Goal: Transaction & Acquisition: Purchase product/service

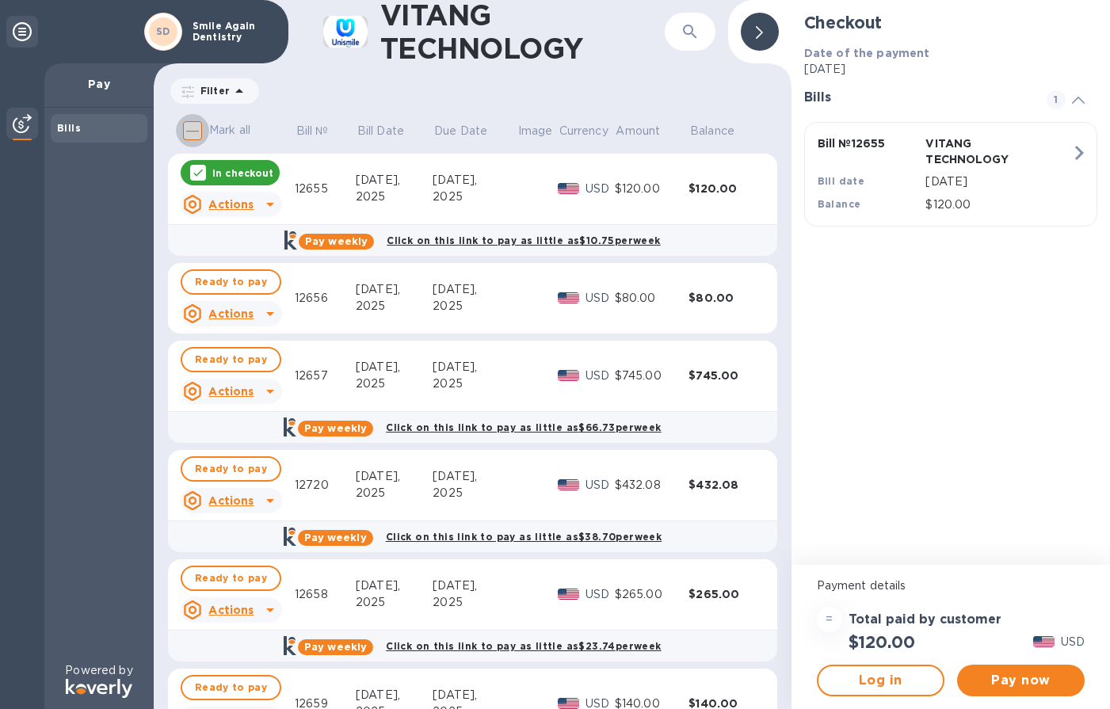
click at [197, 134] on input "Mark all" at bounding box center [192, 130] width 33 height 33
checkbox input "true"
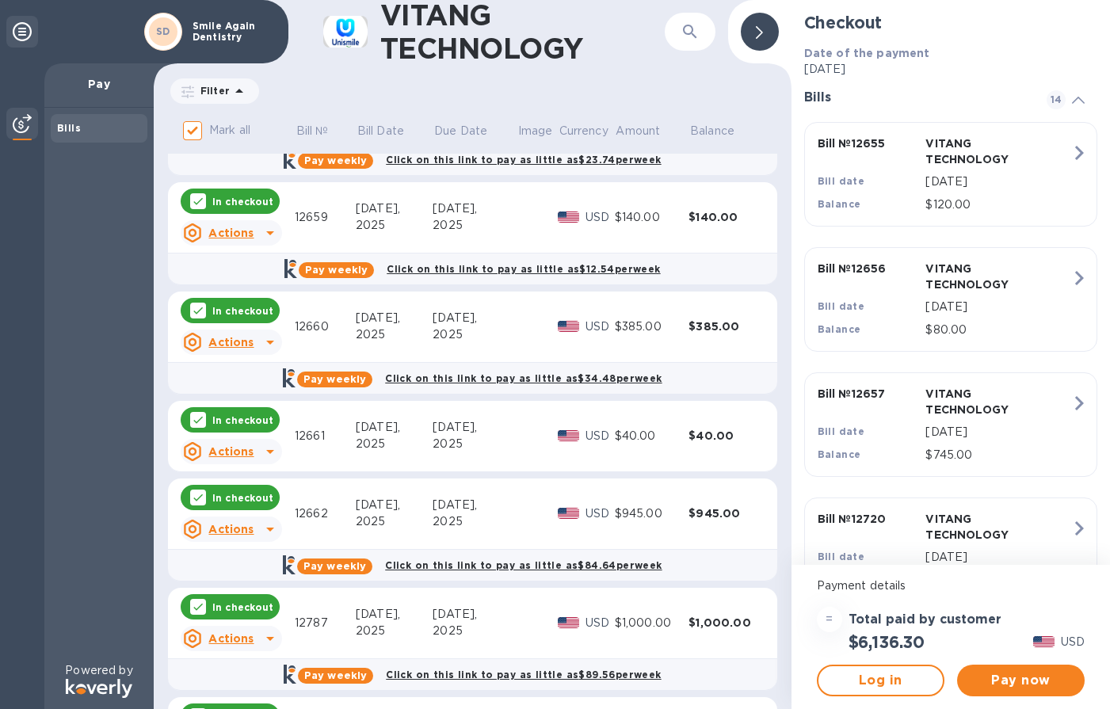
scroll to position [555, 0]
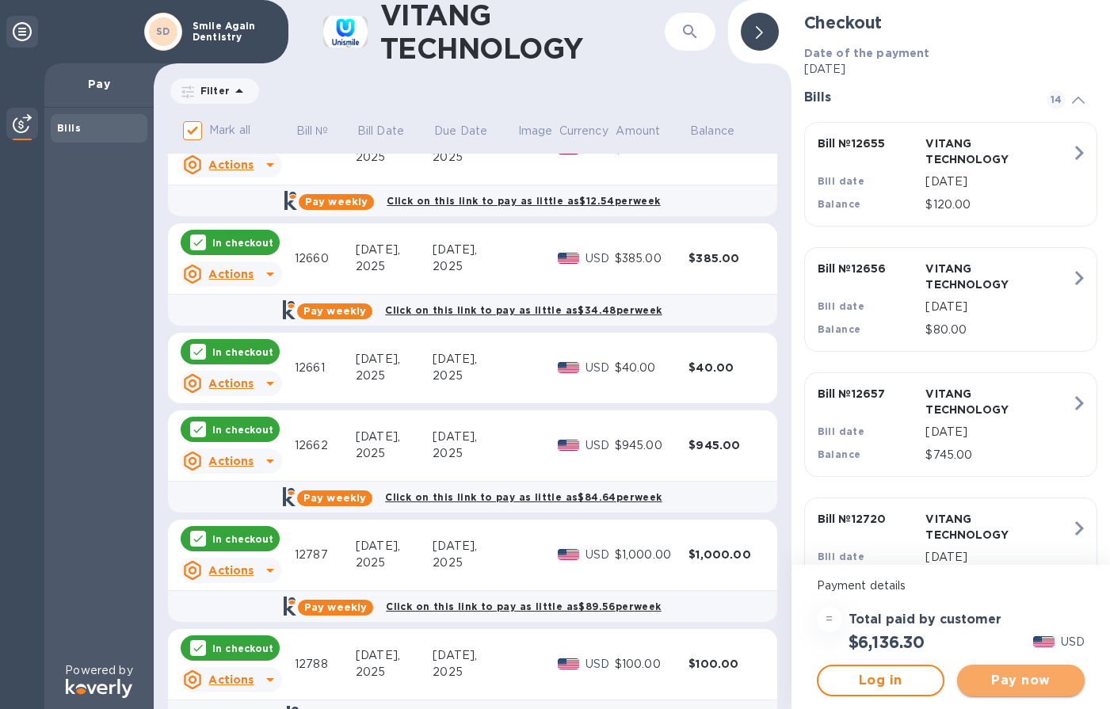
click at [1025, 676] on span "Pay now" at bounding box center [1021, 680] width 102 height 19
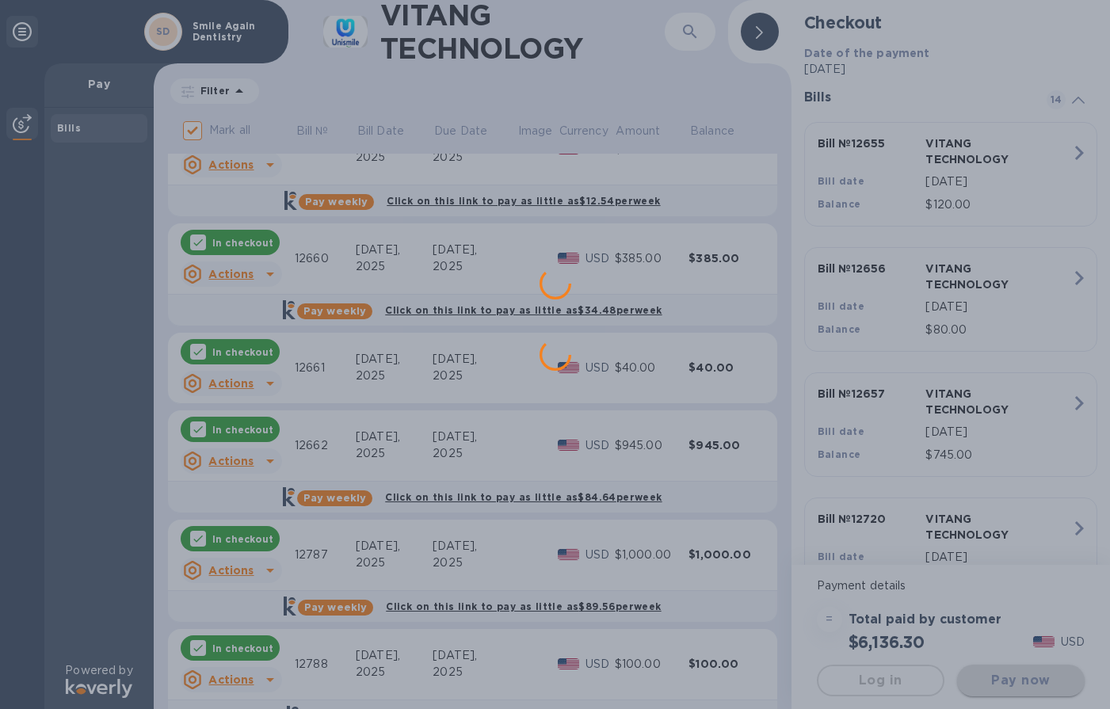
scroll to position [0, 0]
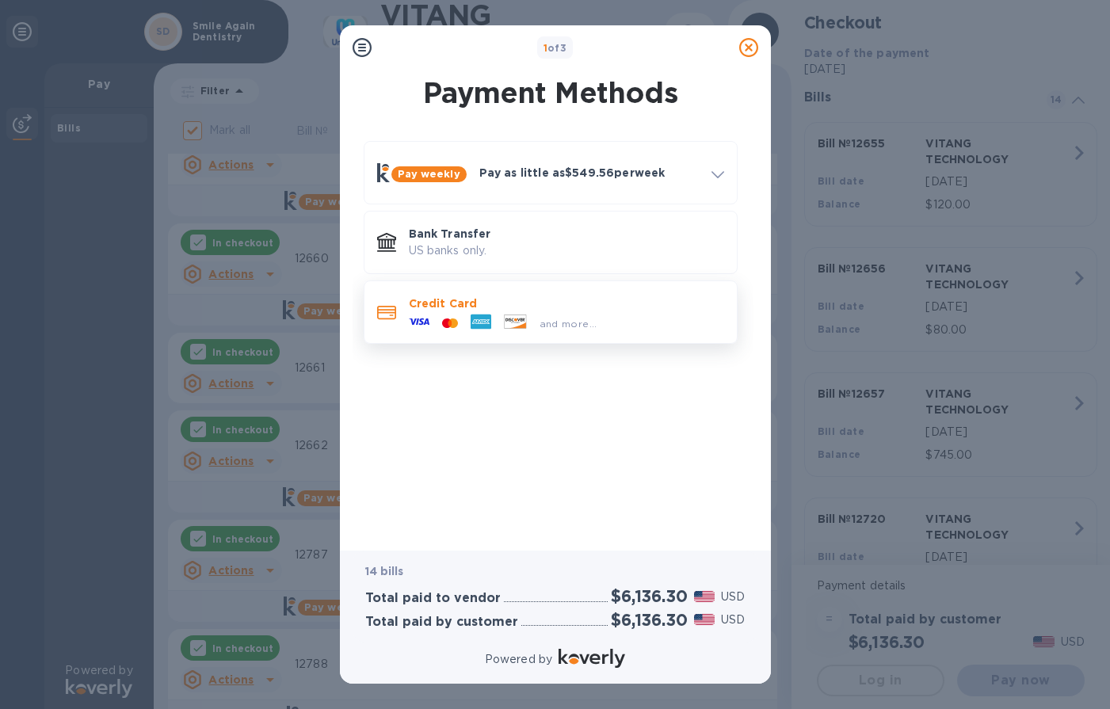
click at [506, 317] on icon at bounding box center [514, 321] width 21 height 13
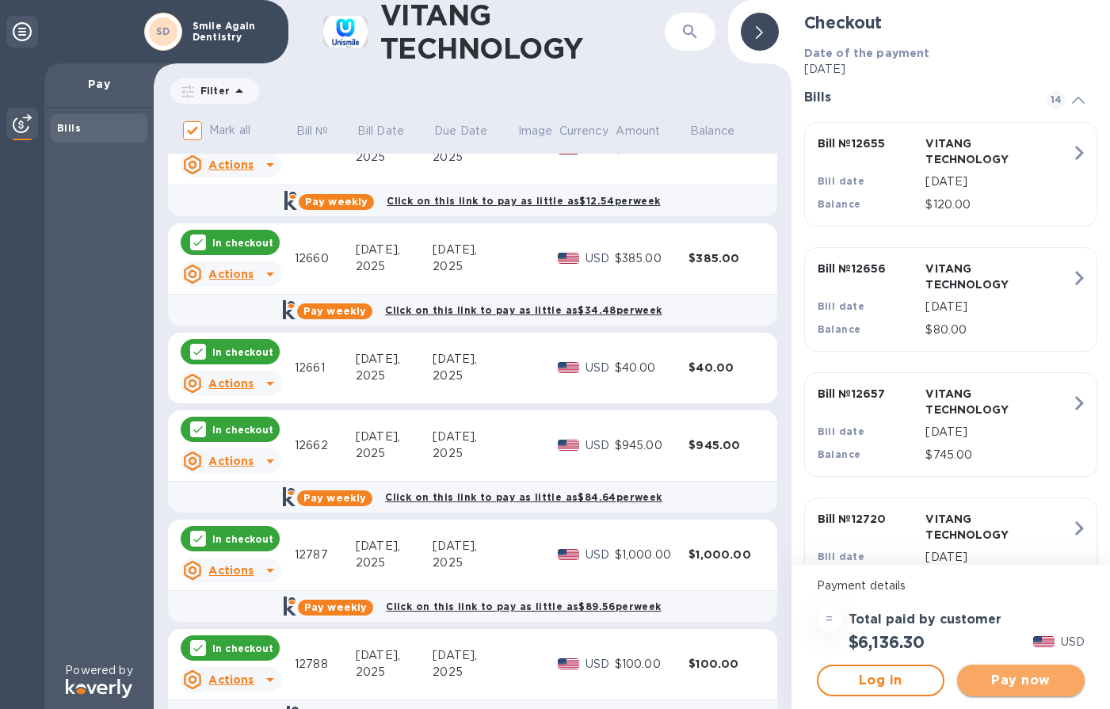
click at [1003, 681] on span "Pay now" at bounding box center [1021, 680] width 102 height 19
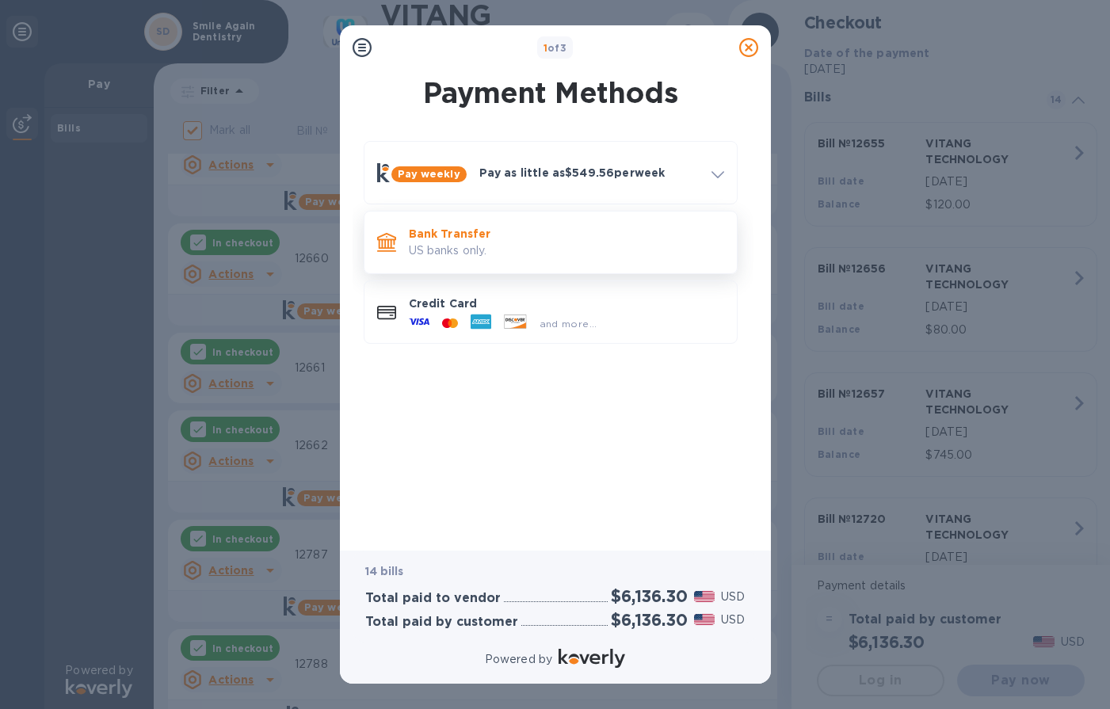
click at [469, 228] on p "Bank Transfer" at bounding box center [566, 234] width 315 height 16
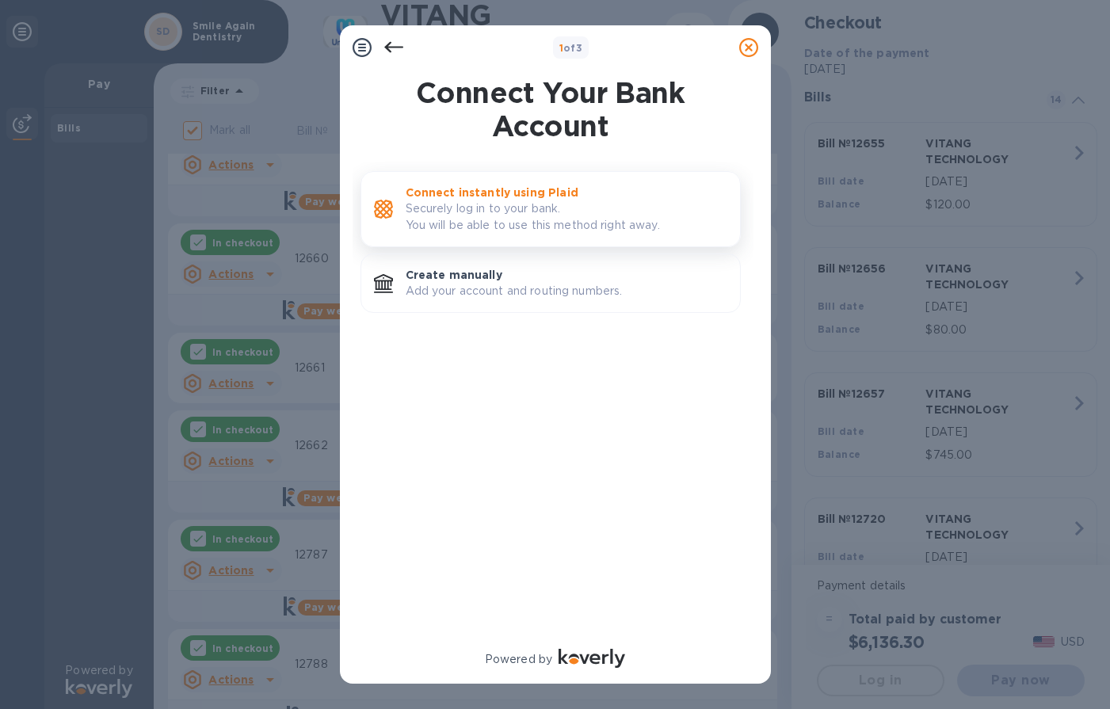
click at [507, 197] on p "Connect instantly using Plaid" at bounding box center [567, 193] width 322 height 16
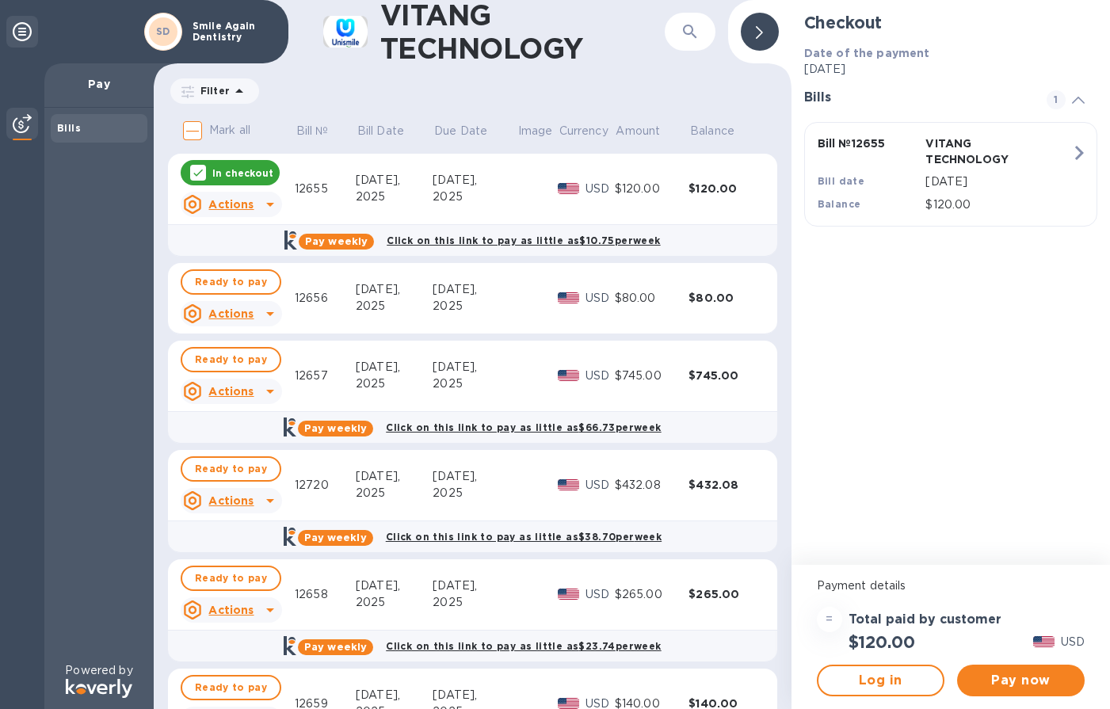
click at [186, 133] on input "Mark all" at bounding box center [192, 130] width 33 height 33
checkbox input "true"
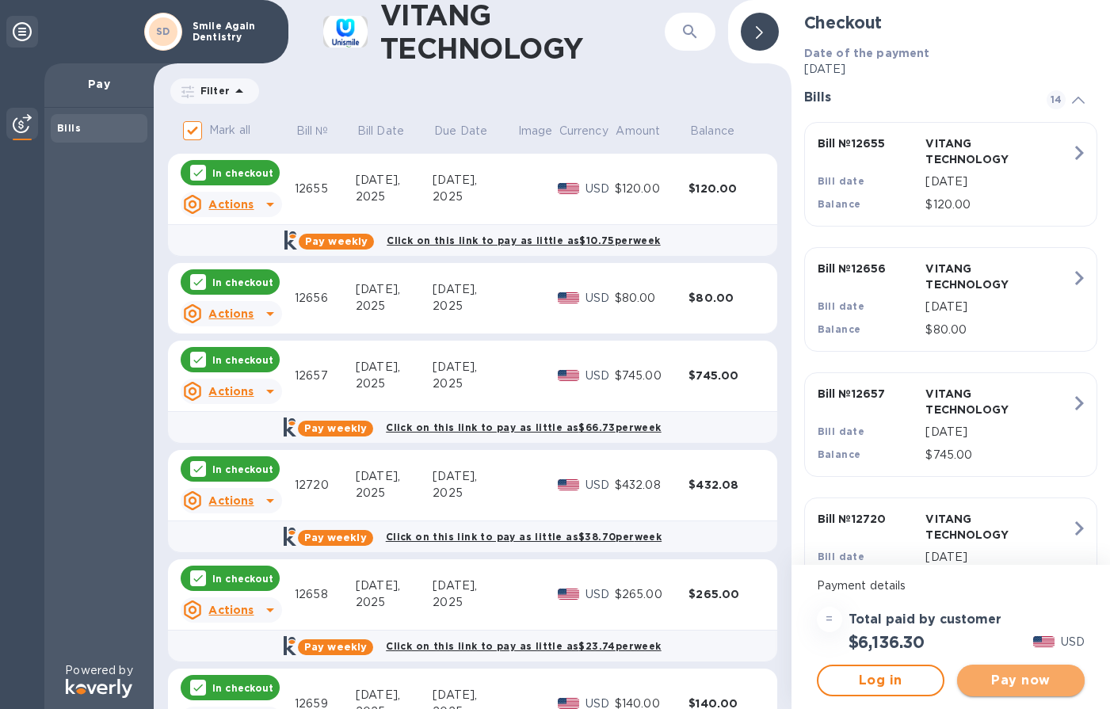
click at [1037, 692] on button "Pay now" at bounding box center [1021, 681] width 128 height 32
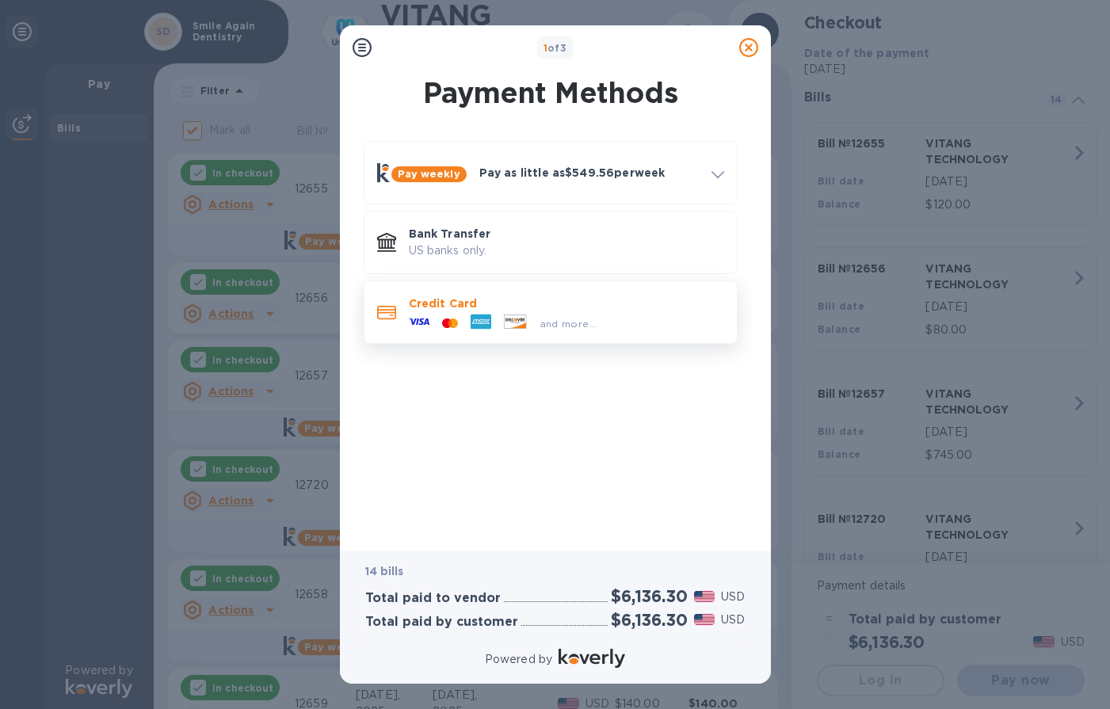
click at [579, 323] on span "and more..." at bounding box center [569, 324] width 58 height 12
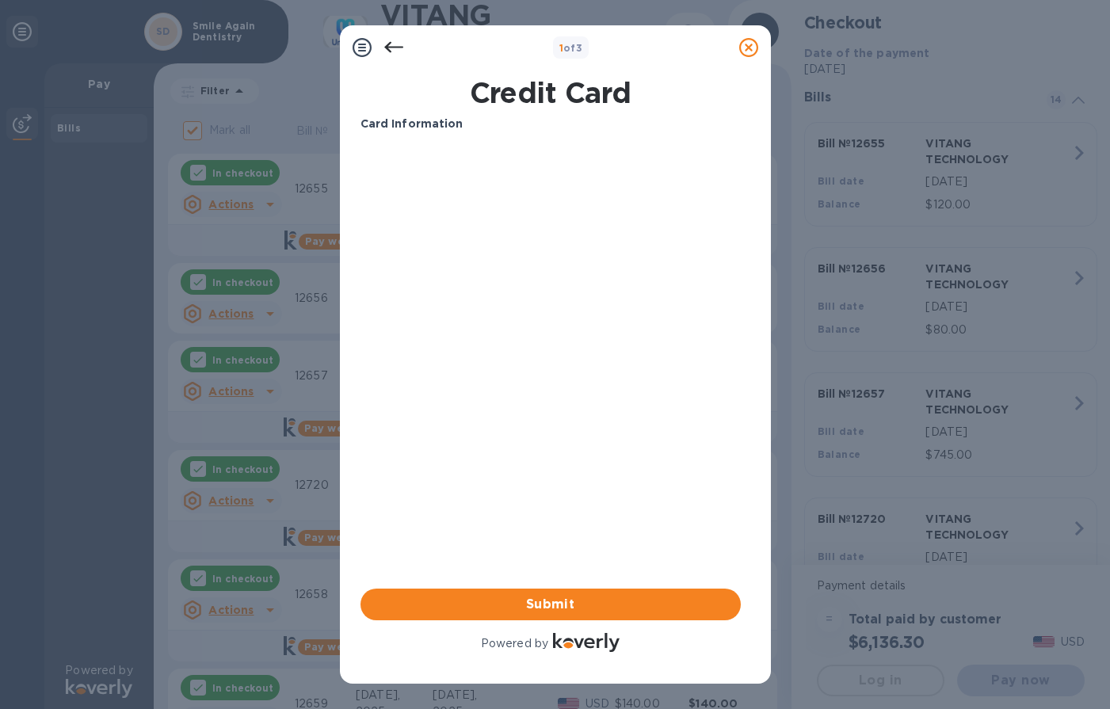
click at [747, 338] on div "Credit Card Card Information Your browser does not support iframes Submit Power…" at bounding box center [556, 366] width 390 height 592
click at [436, 435] on div "Card Information Your browser does not support iframes Submit Powered by" at bounding box center [551, 386] width 380 height 540
click at [659, 511] on div "Card Information Your browser does not support iframes Submit Powered by" at bounding box center [551, 386] width 380 height 540
click at [562, 315] on div "Card Information Your browser does not support iframes Submit Powered by" at bounding box center [551, 386] width 380 height 540
click at [357, 37] on div at bounding box center [362, 48] width 32 height 32
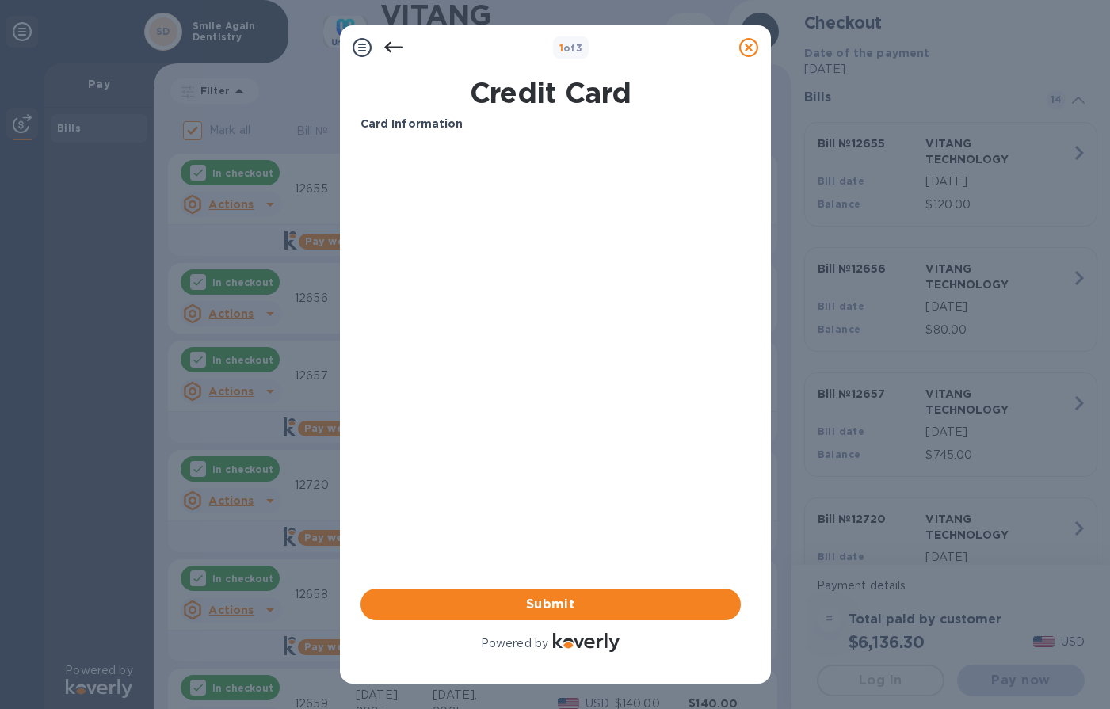
click at [361, 49] on icon at bounding box center [362, 47] width 19 height 19
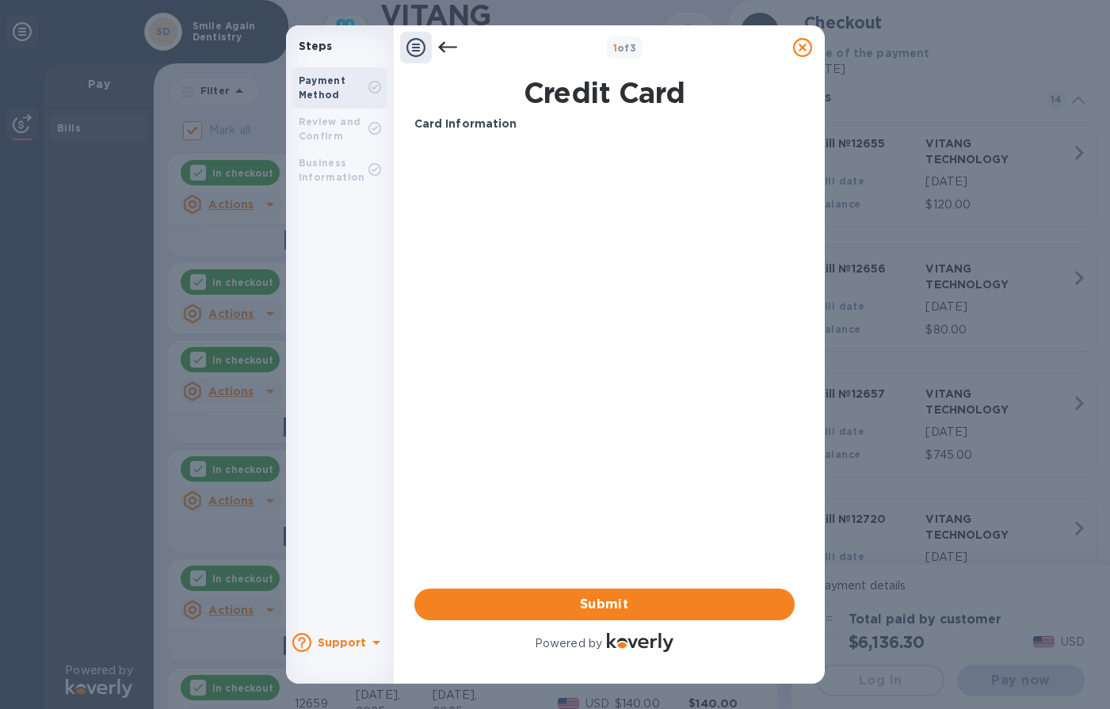
click at [465, 130] on p "Card Information" at bounding box center [605, 124] width 380 height 17
click at [338, 124] on b "Review and Confirm" at bounding box center [330, 129] width 63 height 26
click at [613, 355] on div "Card Information Your browser does not support iframes Submit Powered by" at bounding box center [605, 386] width 380 height 540
click at [570, 396] on div "Card Information Your browser does not support iframes Submit Powered by" at bounding box center [605, 386] width 380 height 540
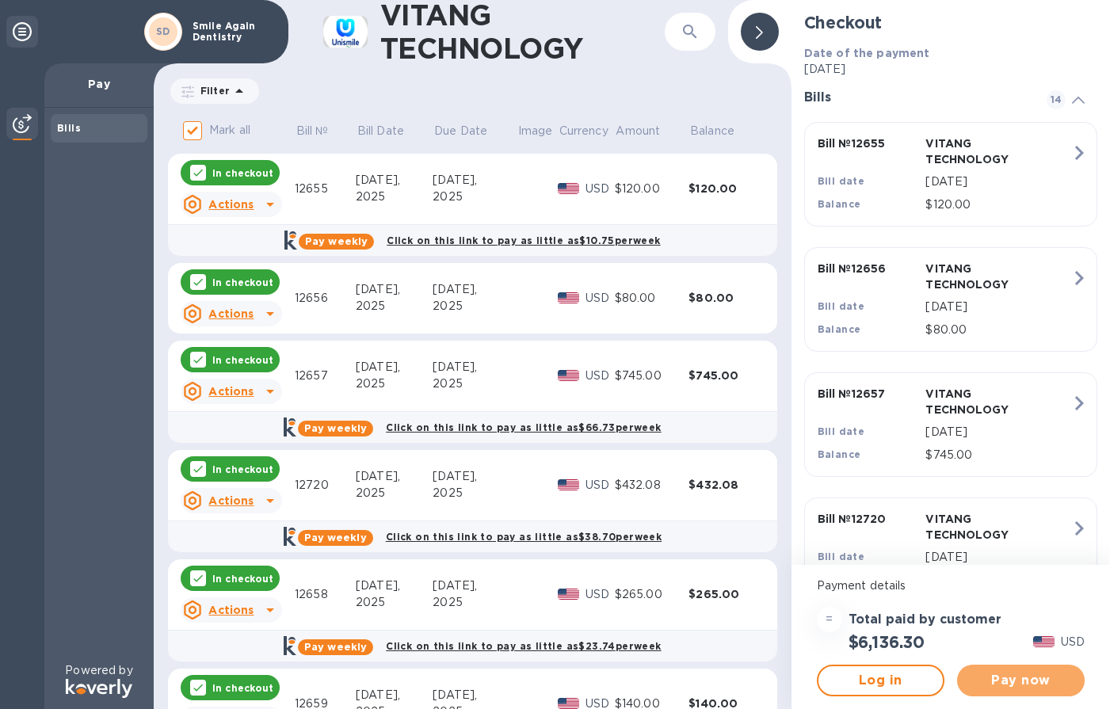
drag, startPoint x: 1040, startPoint y: 690, endPoint x: 1037, endPoint y: 698, distance: 9.0
click at [1038, 697] on div "Pay now" at bounding box center [1021, 681] width 140 height 44
click at [1020, 682] on span "Pay now" at bounding box center [1021, 680] width 102 height 19
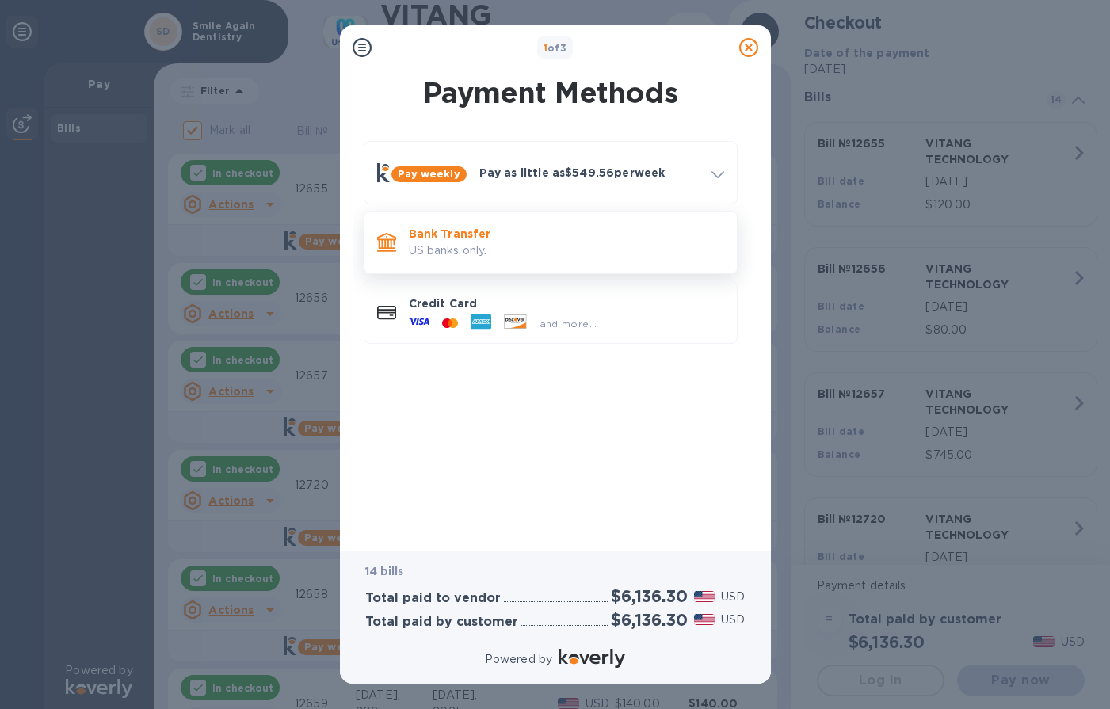
click at [445, 254] on p "US banks only." at bounding box center [566, 251] width 315 height 17
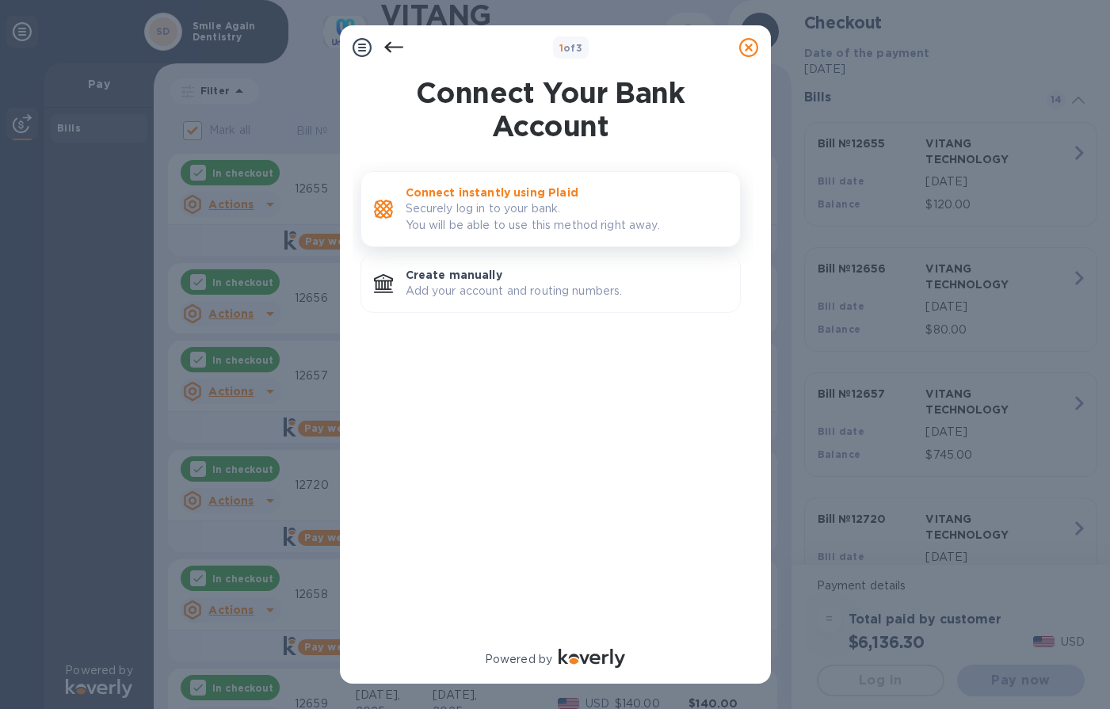
click at [474, 216] on p "Securely log in to your bank. You will be able to use this method right away." at bounding box center [567, 217] width 322 height 33
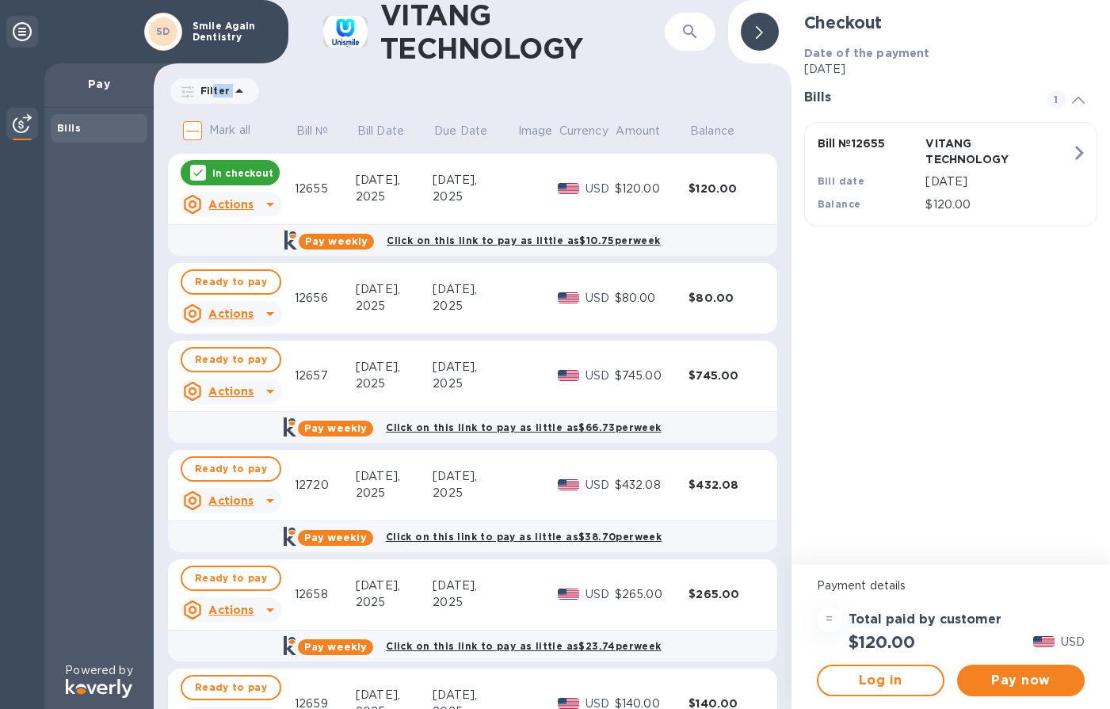
drag, startPoint x: 212, startPoint y: 87, endPoint x: 197, endPoint y: 128, distance: 43.1
click at [197, 128] on div "VITANG TECHNOLOGY ​ Filter Amount Mark all Bill № Bill Date Due Date Image Curr…" at bounding box center [473, 354] width 638 height 709
click at [197, 128] on input "Mark all" at bounding box center [192, 130] width 33 height 33
checkbox input "true"
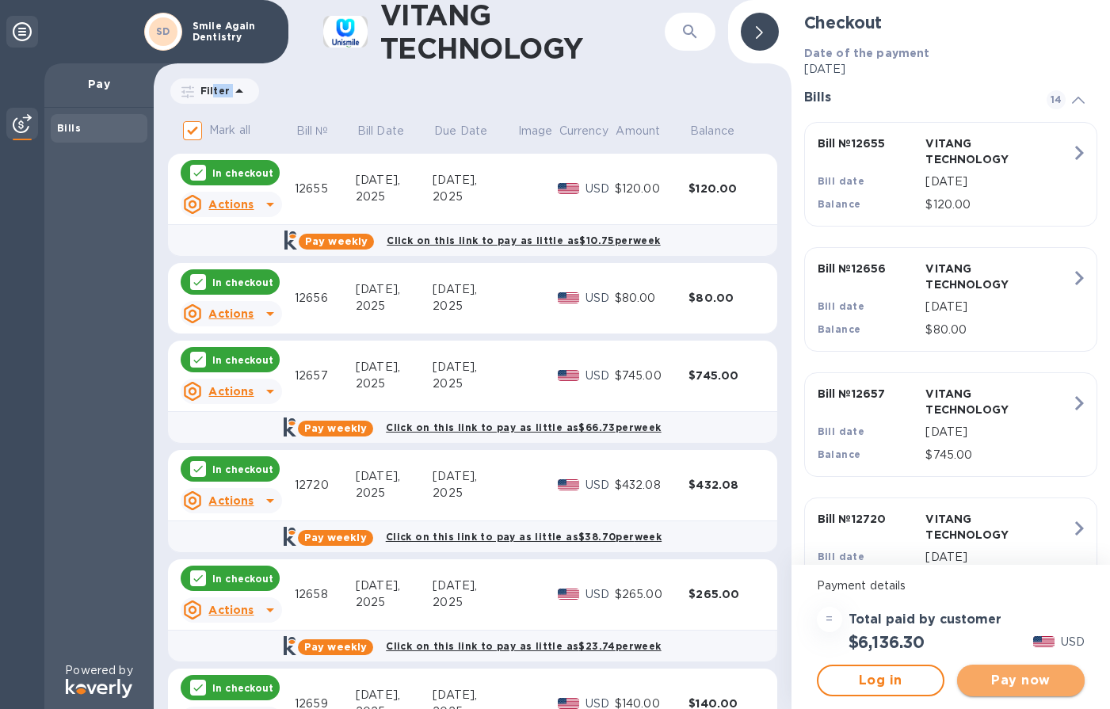
click at [1007, 683] on span "Pay now" at bounding box center [1021, 680] width 102 height 19
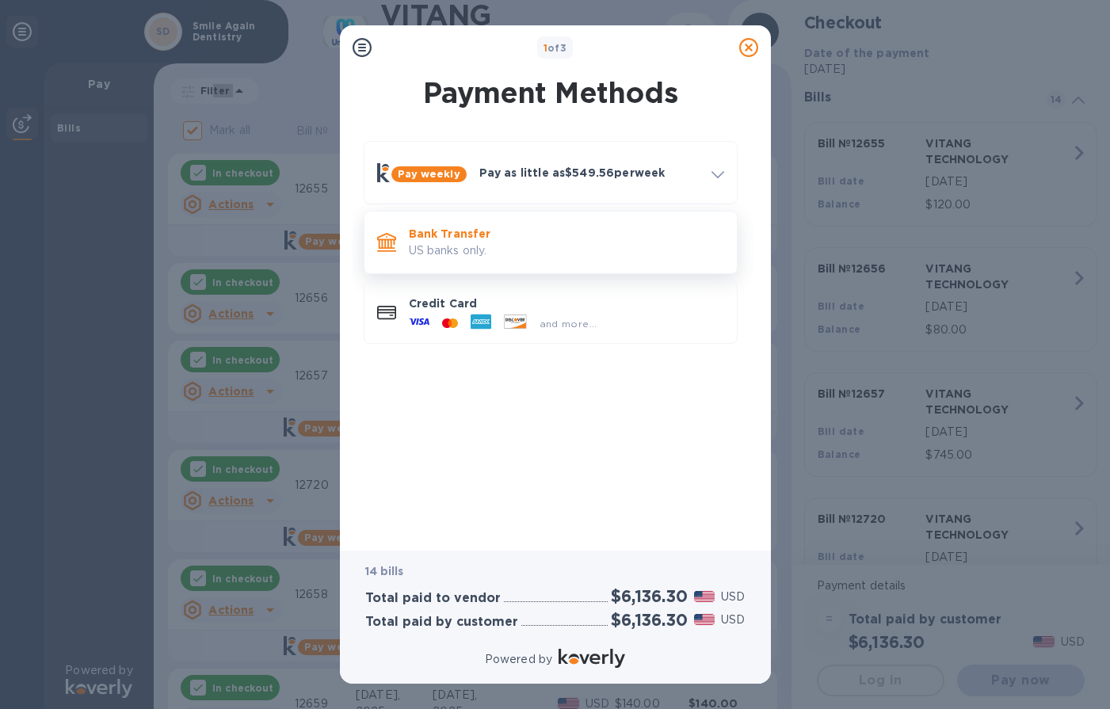
click at [458, 243] on p "US banks only." at bounding box center [566, 251] width 315 height 17
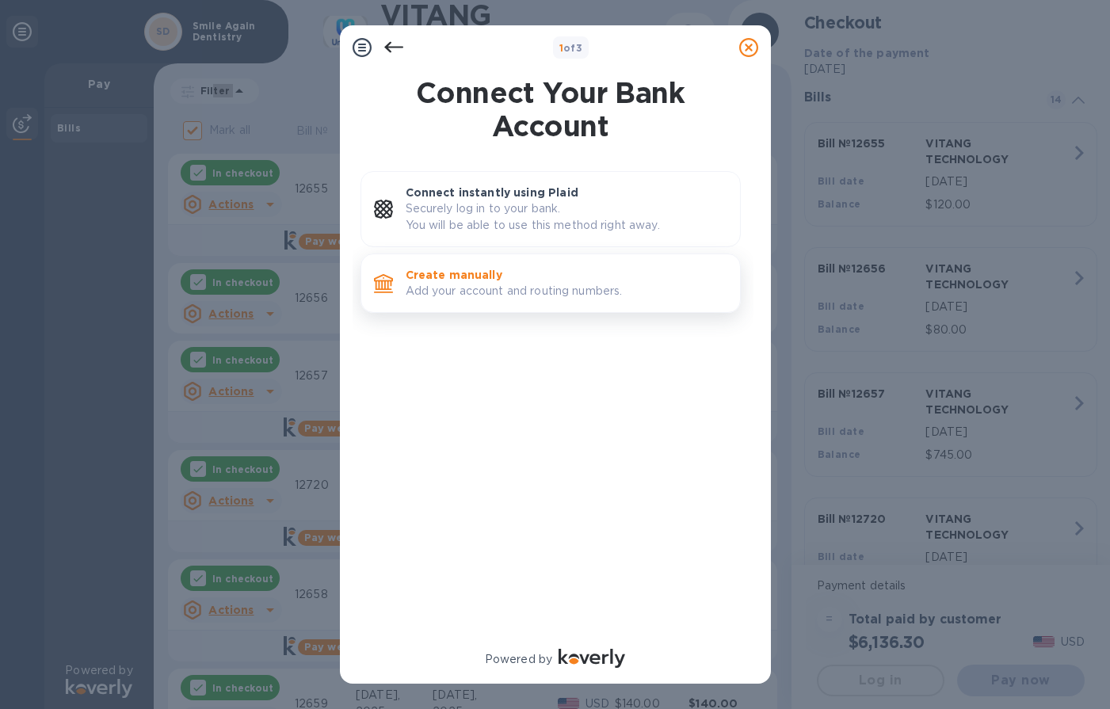
click at [478, 281] on p "Create manually" at bounding box center [567, 275] width 322 height 16
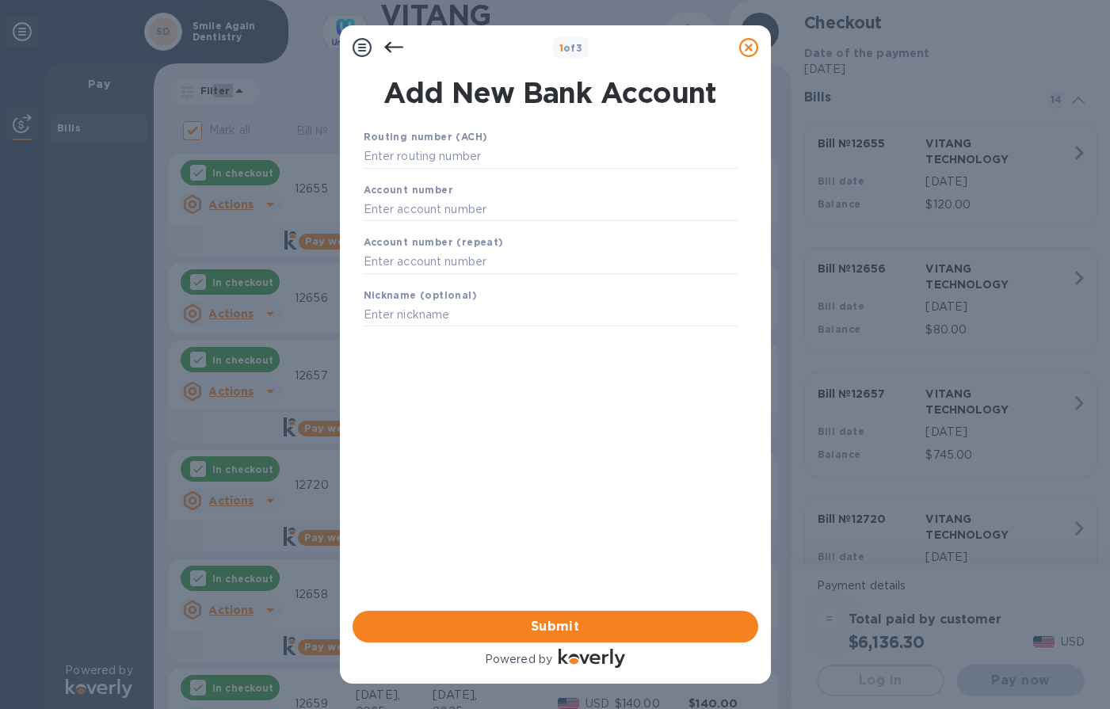
click at [425, 139] on b "Routing number (ACH)" at bounding box center [426, 137] width 124 height 12
click at [431, 138] on b "Routing number (ACH)" at bounding box center [426, 137] width 124 height 12
click at [411, 159] on input "text" at bounding box center [551, 157] width 374 height 24
type input "0"
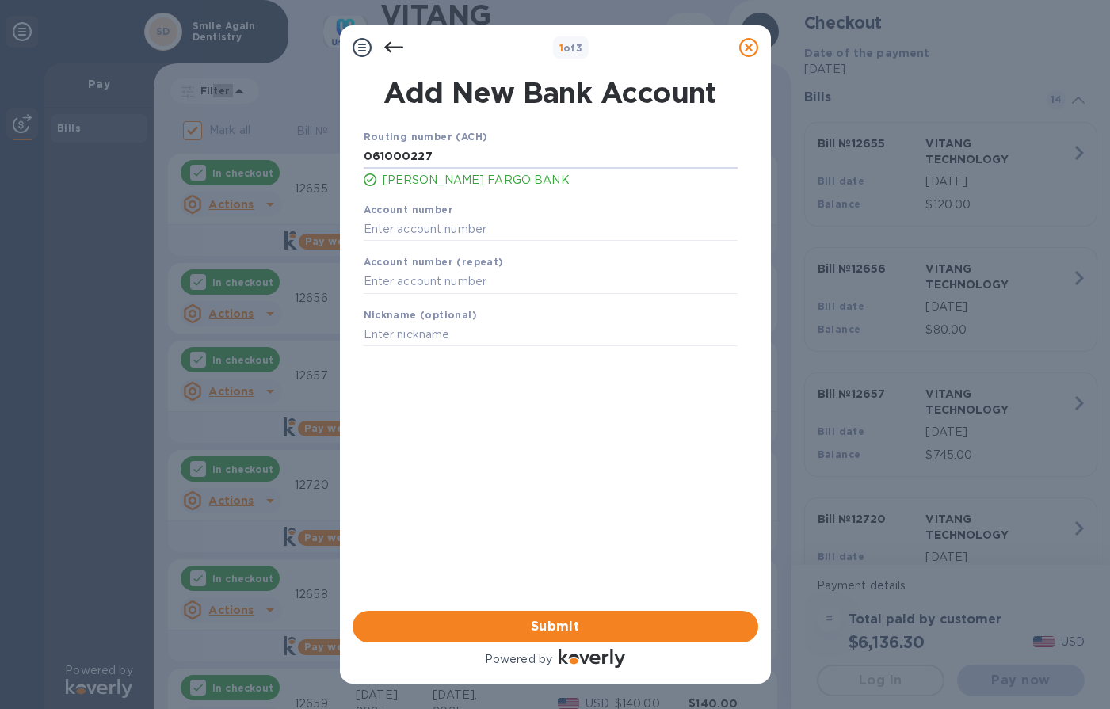
type input "061000227"
type input "2000026297329"
type input "s"
type input "wells"
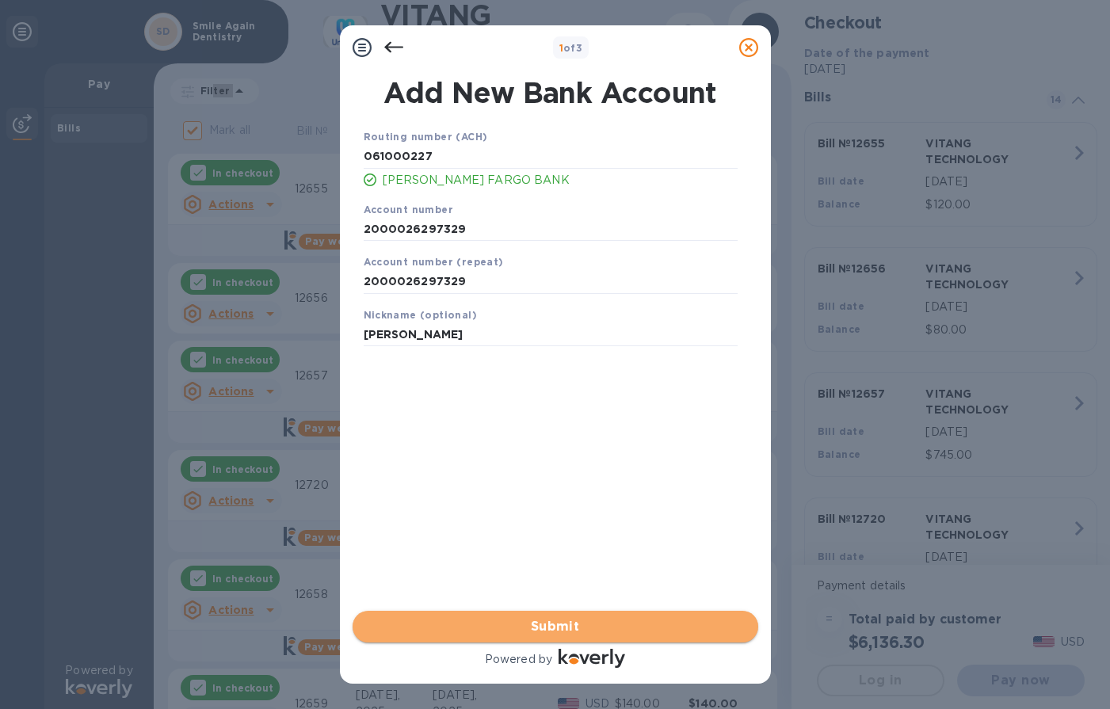
click at [604, 624] on span "Submit" at bounding box center [555, 626] width 380 height 19
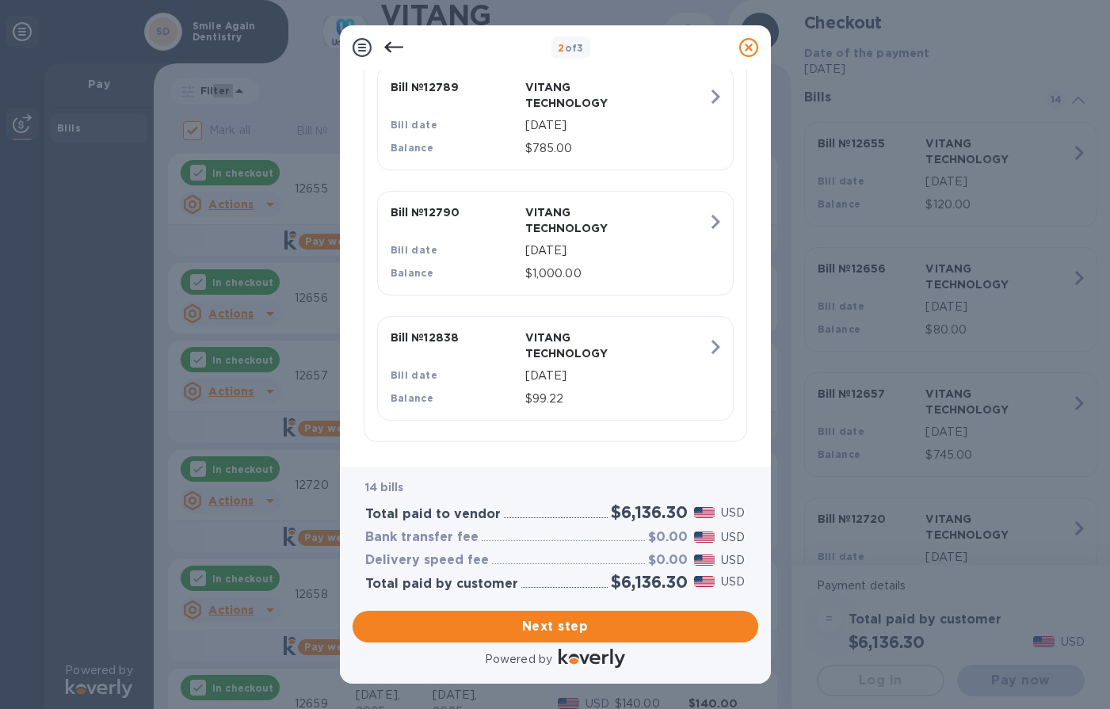
scroll to position [1802, 0]
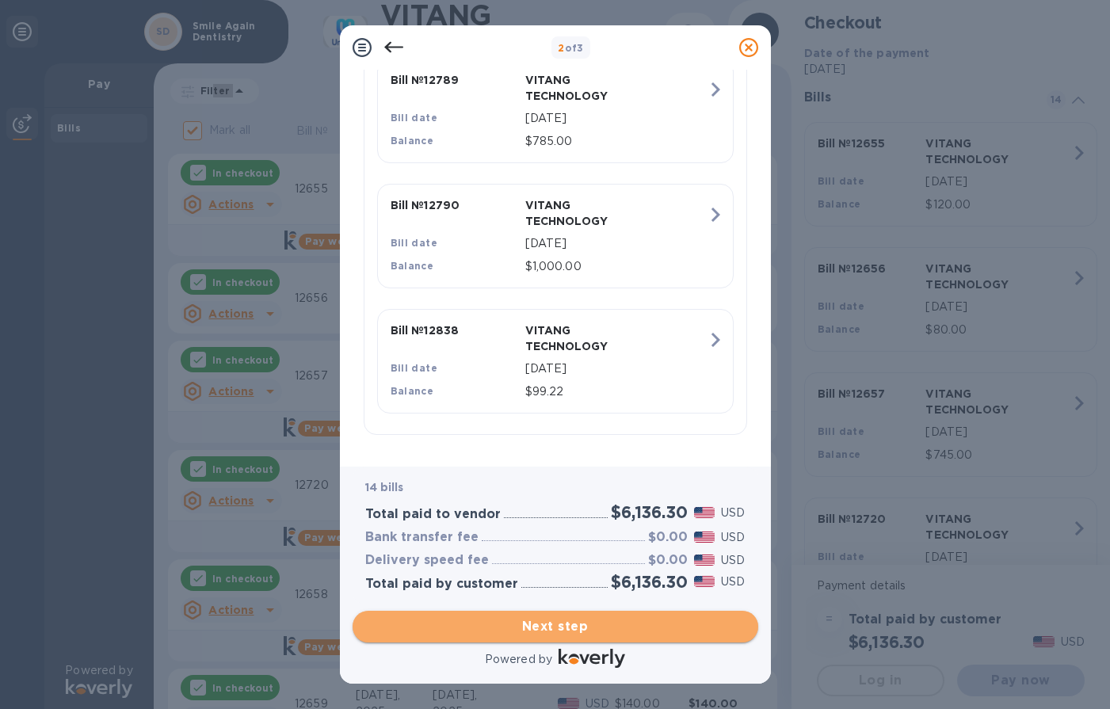
click at [549, 621] on span "Next step" at bounding box center [555, 626] width 380 height 19
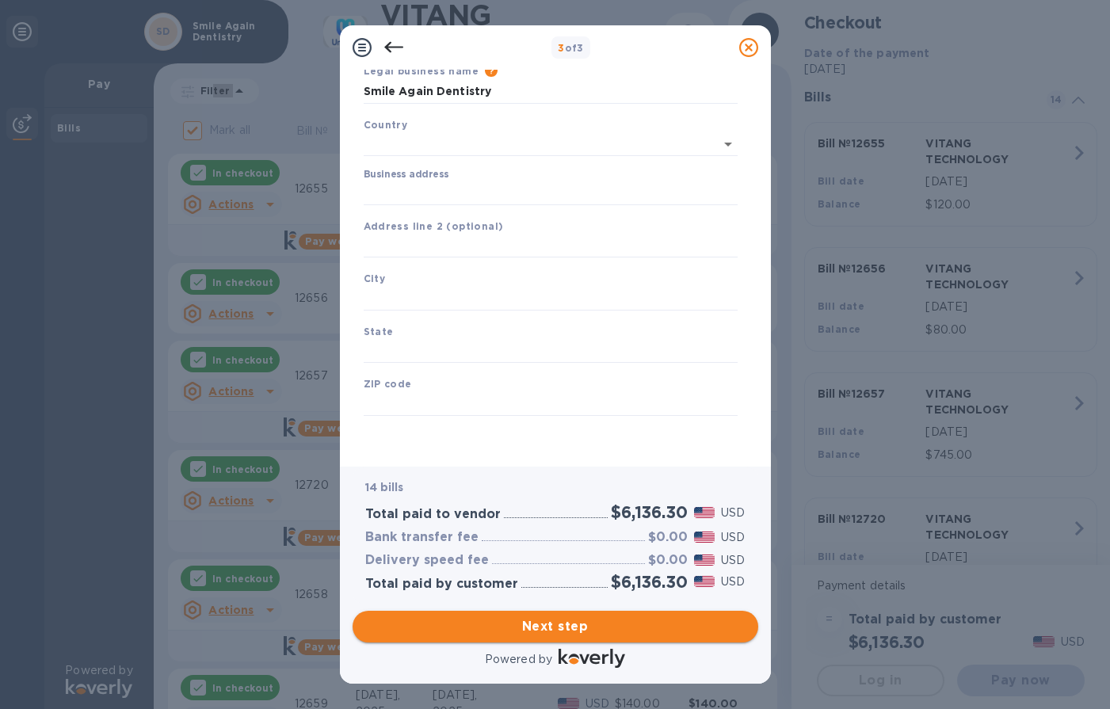
type input "United States"
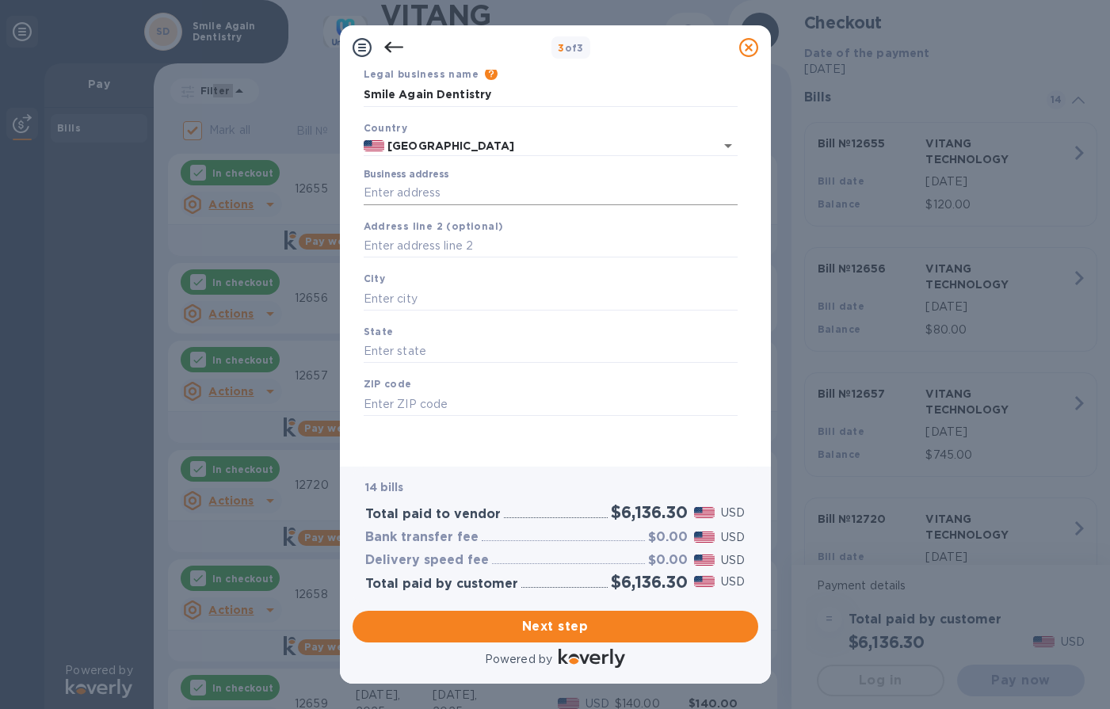
click at [477, 195] on input "Business address" at bounding box center [551, 193] width 374 height 24
type input "4317 abbotts bridge rd"
click at [492, 239] on input "text" at bounding box center [551, 247] width 374 height 24
type input "ste 4"
click at [472, 290] on input "text" at bounding box center [551, 299] width 374 height 24
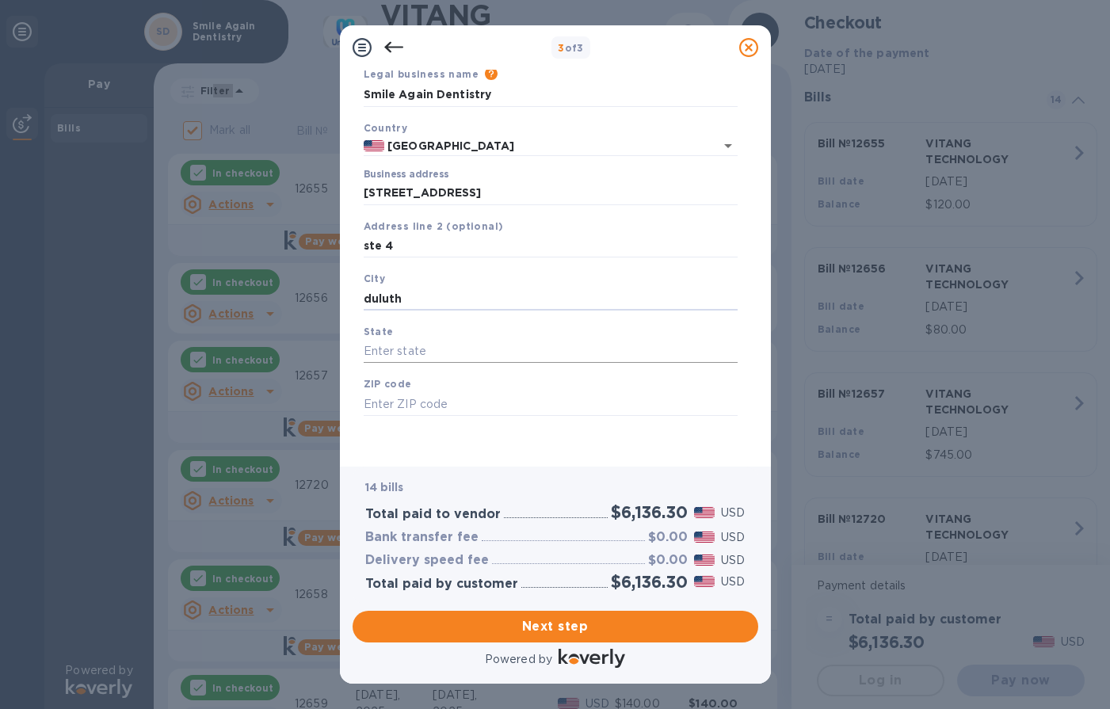
type input "duluth"
type input "ga"
type input "30097"
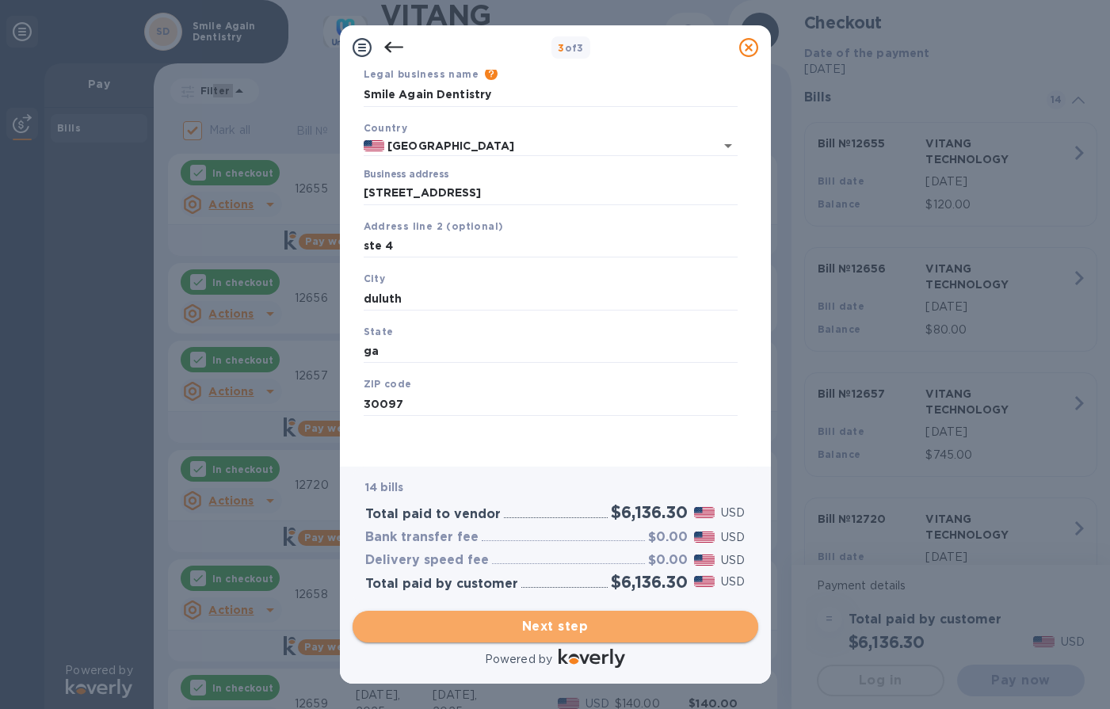
click at [605, 625] on span "Next step" at bounding box center [555, 626] width 380 height 19
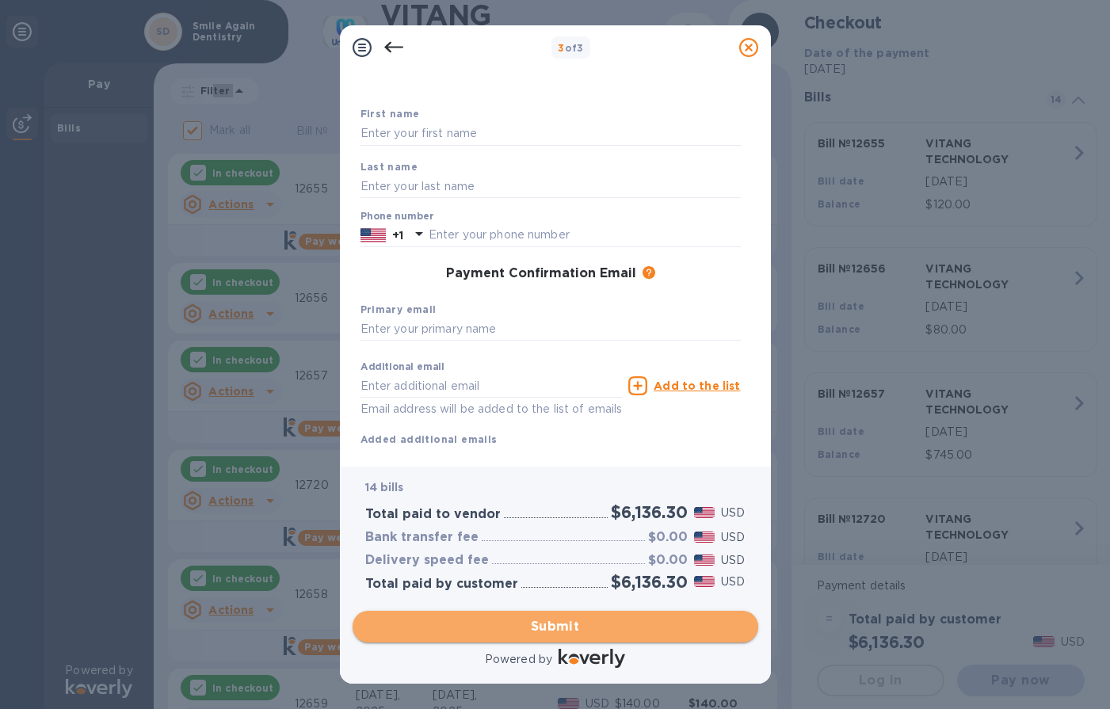
click at [575, 631] on span "Submit" at bounding box center [555, 626] width 380 height 19
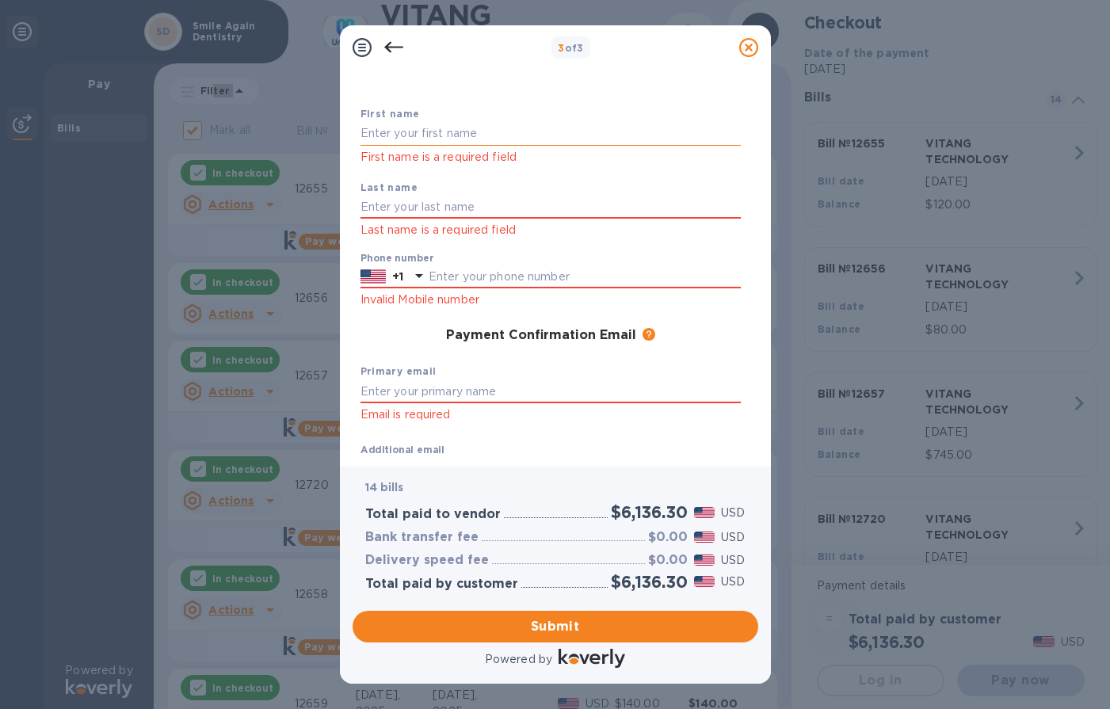
click at [441, 135] on input "text" at bounding box center [551, 134] width 380 height 24
type input "xin"
type input "wei"
type input "7708142212"
type input "smileagaindds@gmail.com"
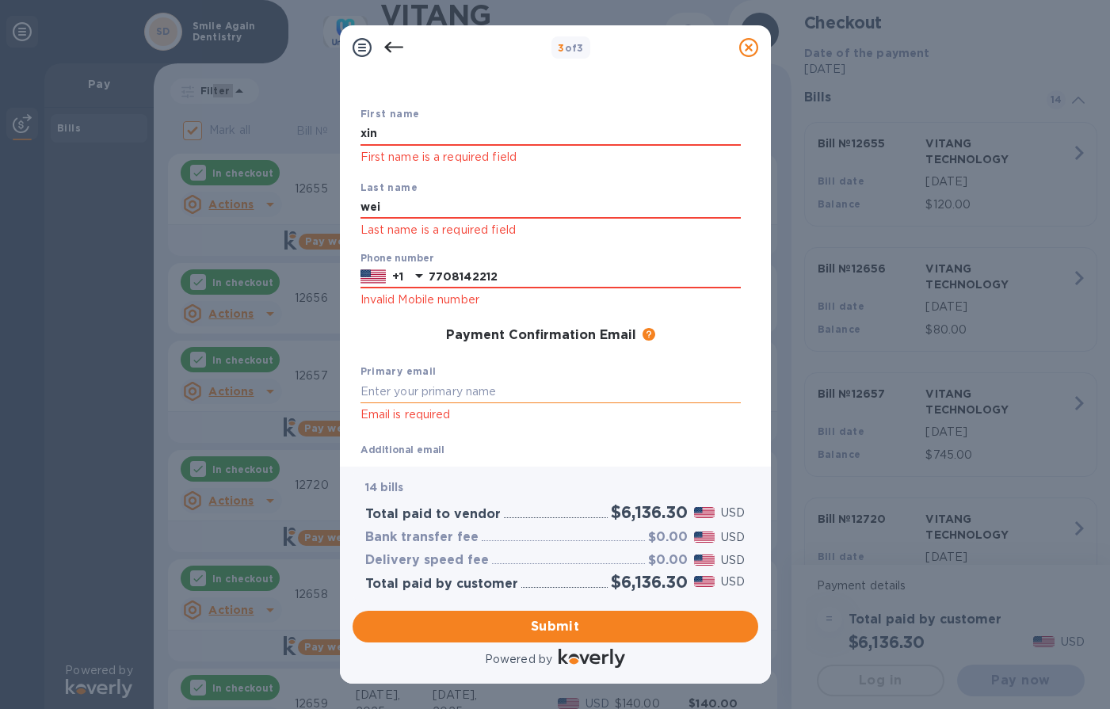
click at [478, 387] on input "text" at bounding box center [551, 392] width 380 height 24
type input "smileagaindds@gmail.com"
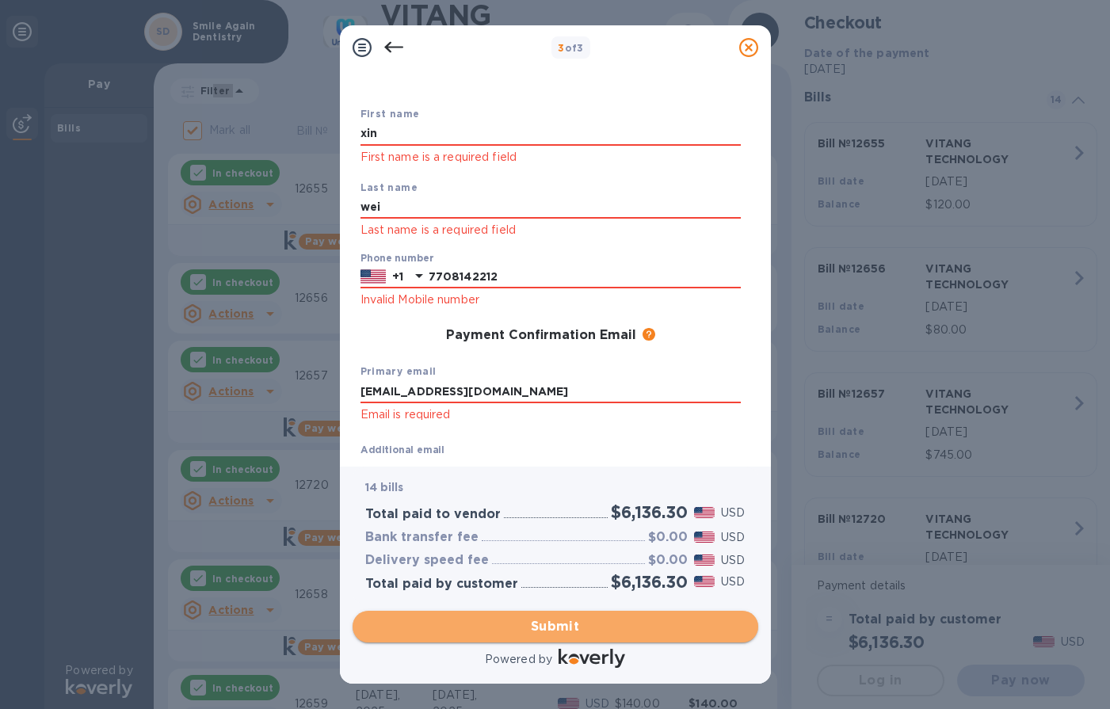
click at [561, 629] on span "Submit" at bounding box center [555, 626] width 380 height 19
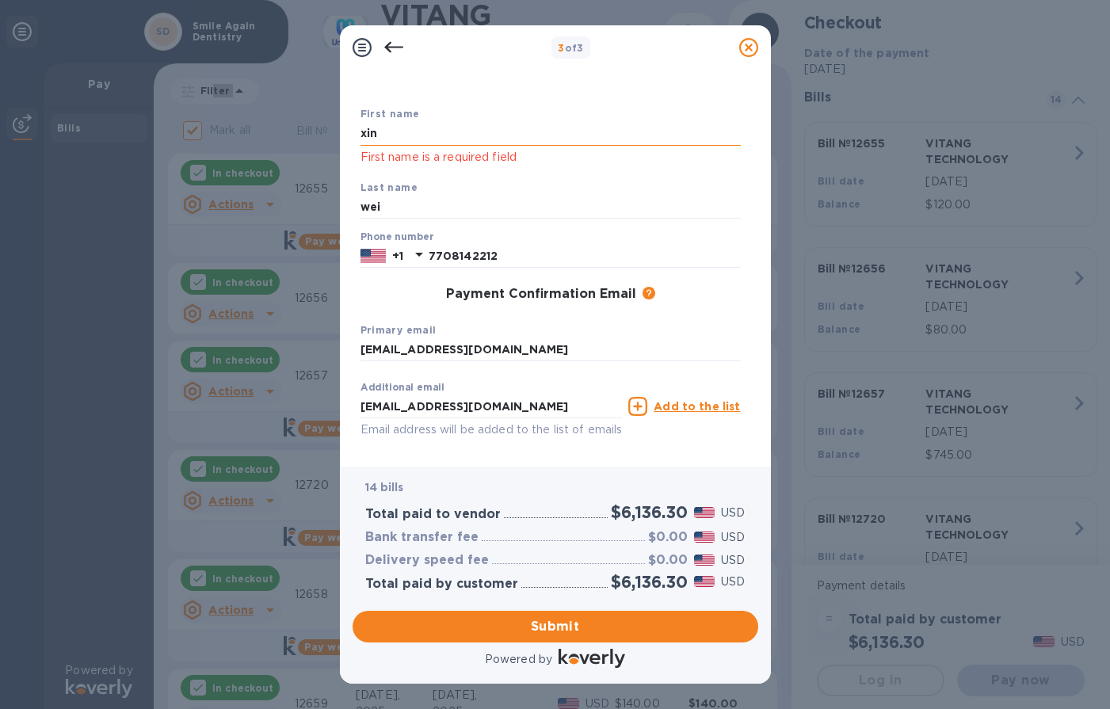
click at [420, 132] on input "xin" at bounding box center [551, 134] width 380 height 24
drag, startPoint x: 407, startPoint y: 125, endPoint x: 196, endPoint y: 128, distance: 211.6
click at [196, 128] on div "3 of 3 Payment Contact Information First name xin First name is a required fiel…" at bounding box center [555, 354] width 1110 height 709
type input "Xin"
click at [573, 637] on button "Submit" at bounding box center [556, 627] width 406 height 32
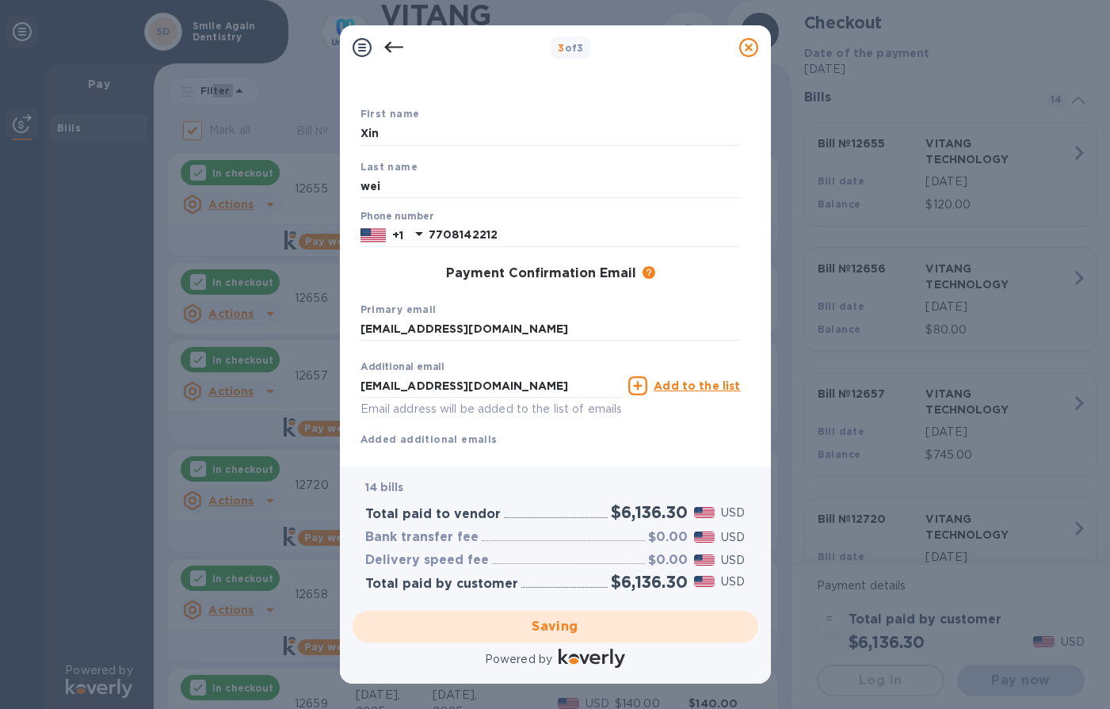
checkbox input "false"
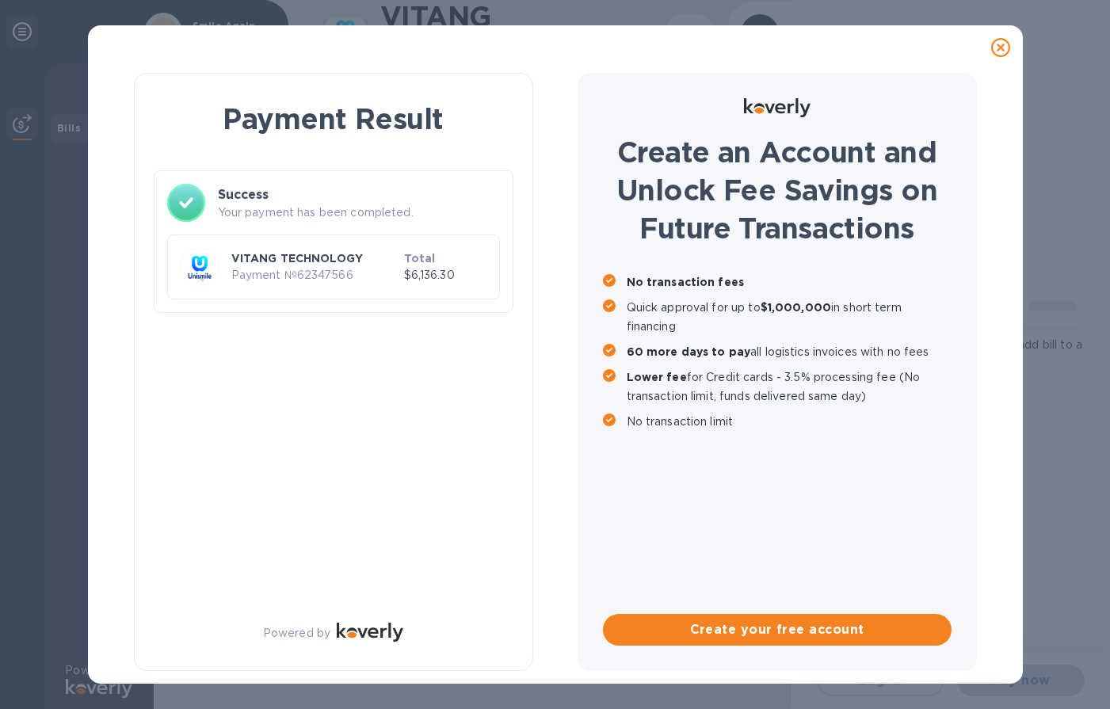
scroll to position [0, 0]
